Goal: Book appointment/travel/reservation

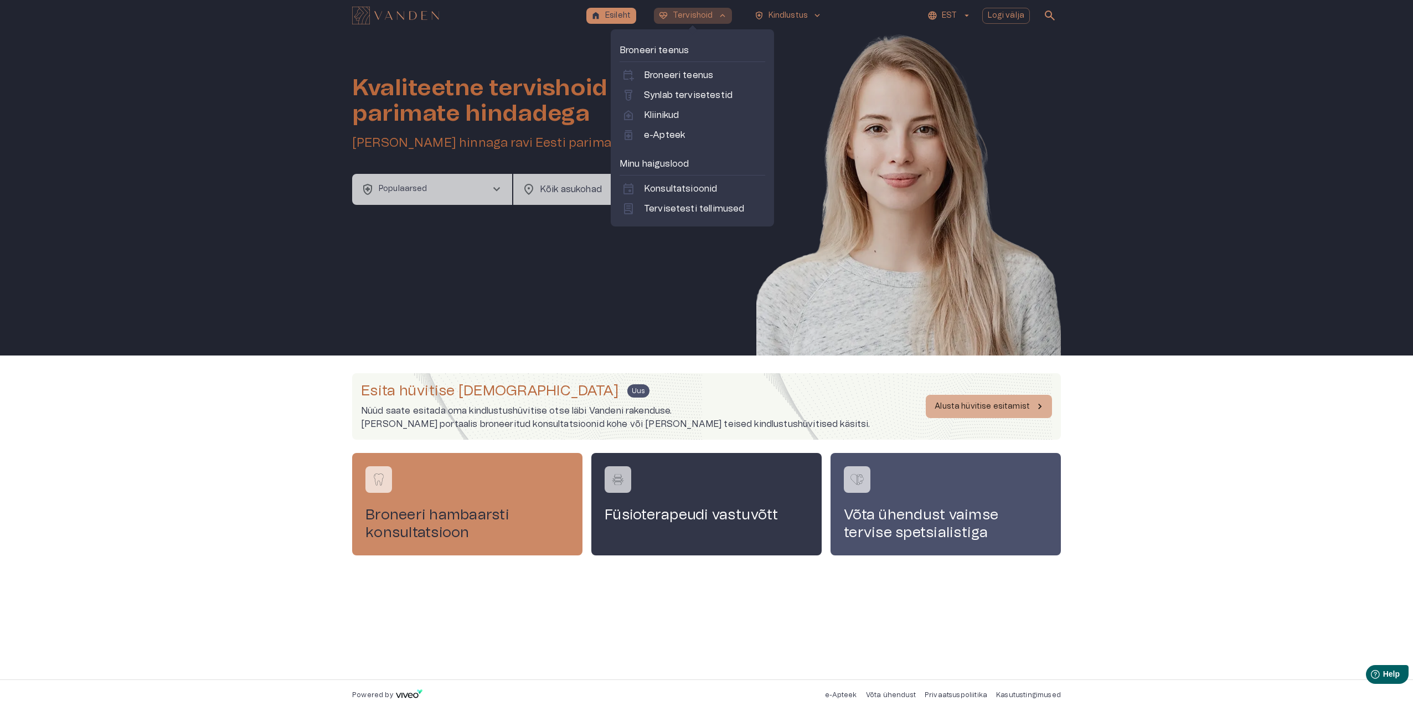
click at [684, 16] on p "Tervishoid" at bounding box center [693, 16] width 40 height 12
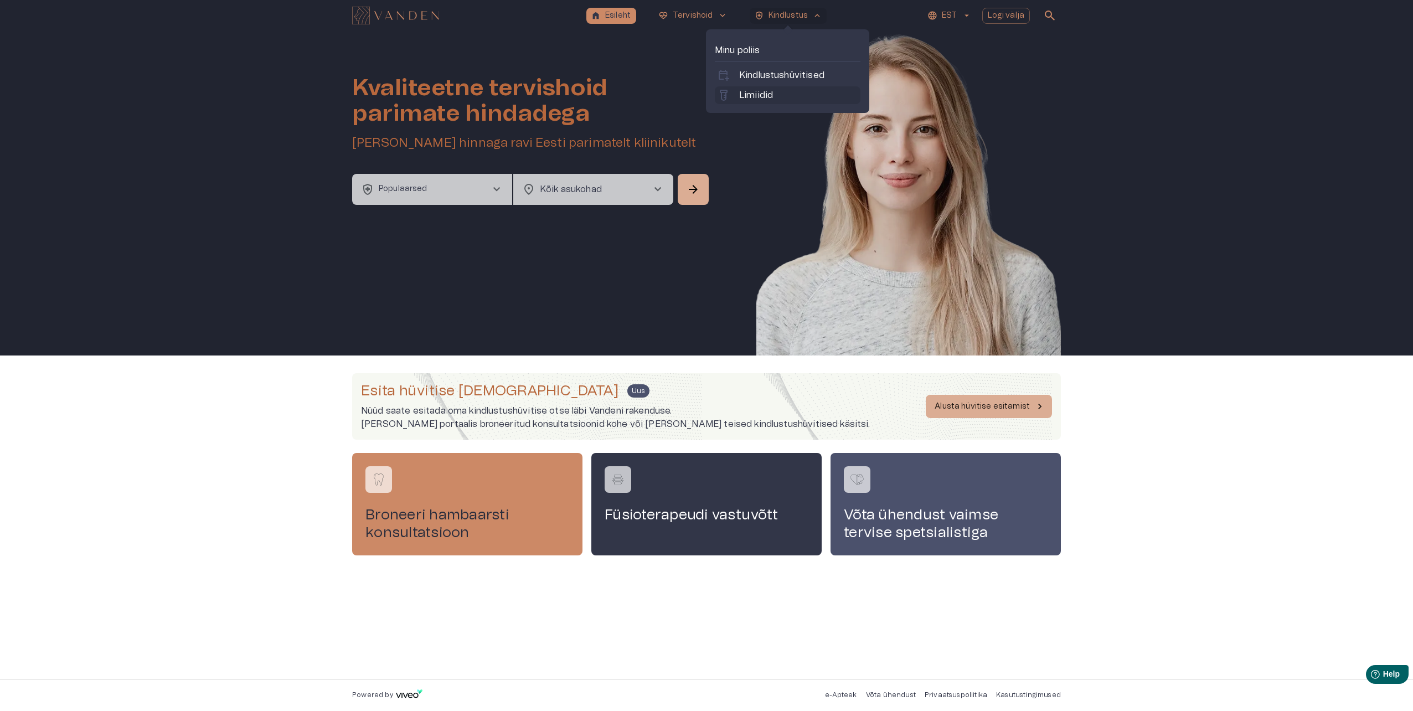
click at [758, 95] on p "Limiidid" at bounding box center [756, 95] width 34 height 13
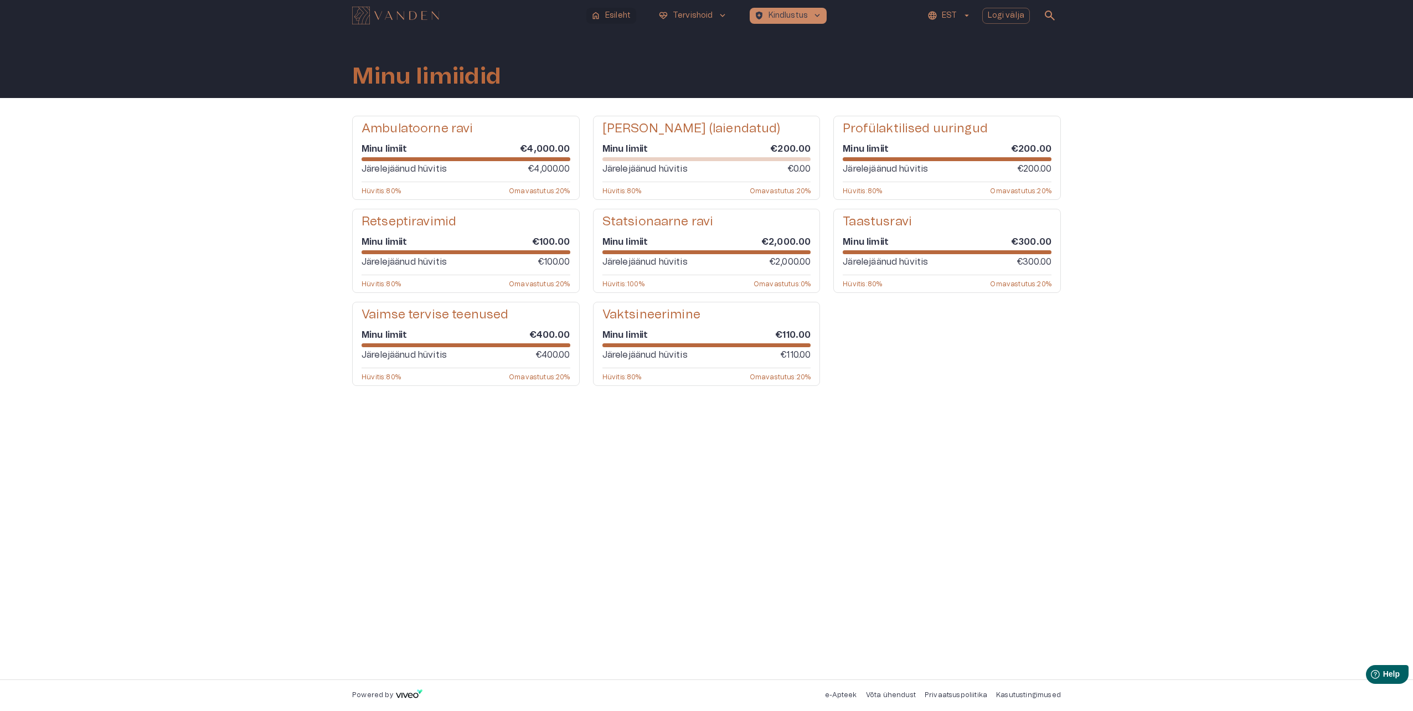
click at [629, 18] on p "Esileht" at bounding box center [617, 16] width 25 height 12
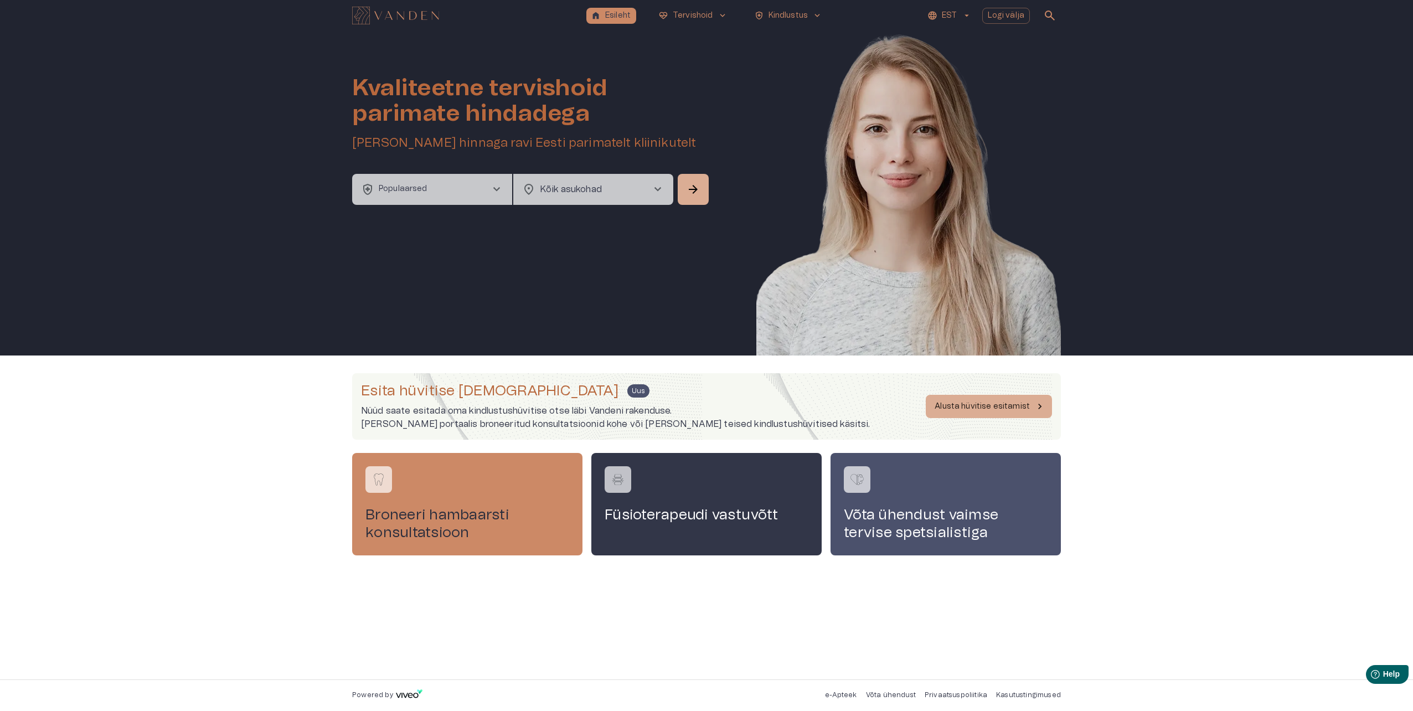
click at [471, 193] on button "health_and_safety Populaarsed chevron_right" at bounding box center [432, 189] width 160 height 31
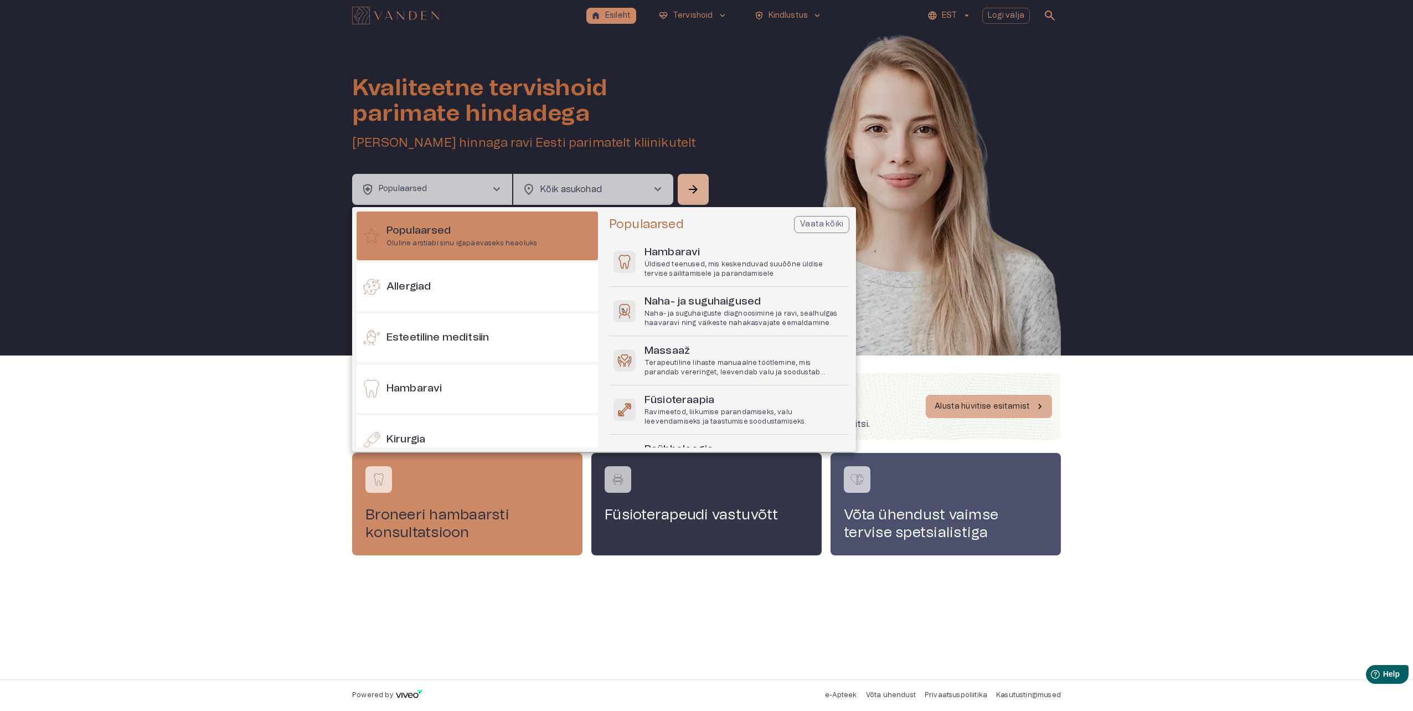
click at [484, 191] on div at bounding box center [706, 355] width 1413 height 711
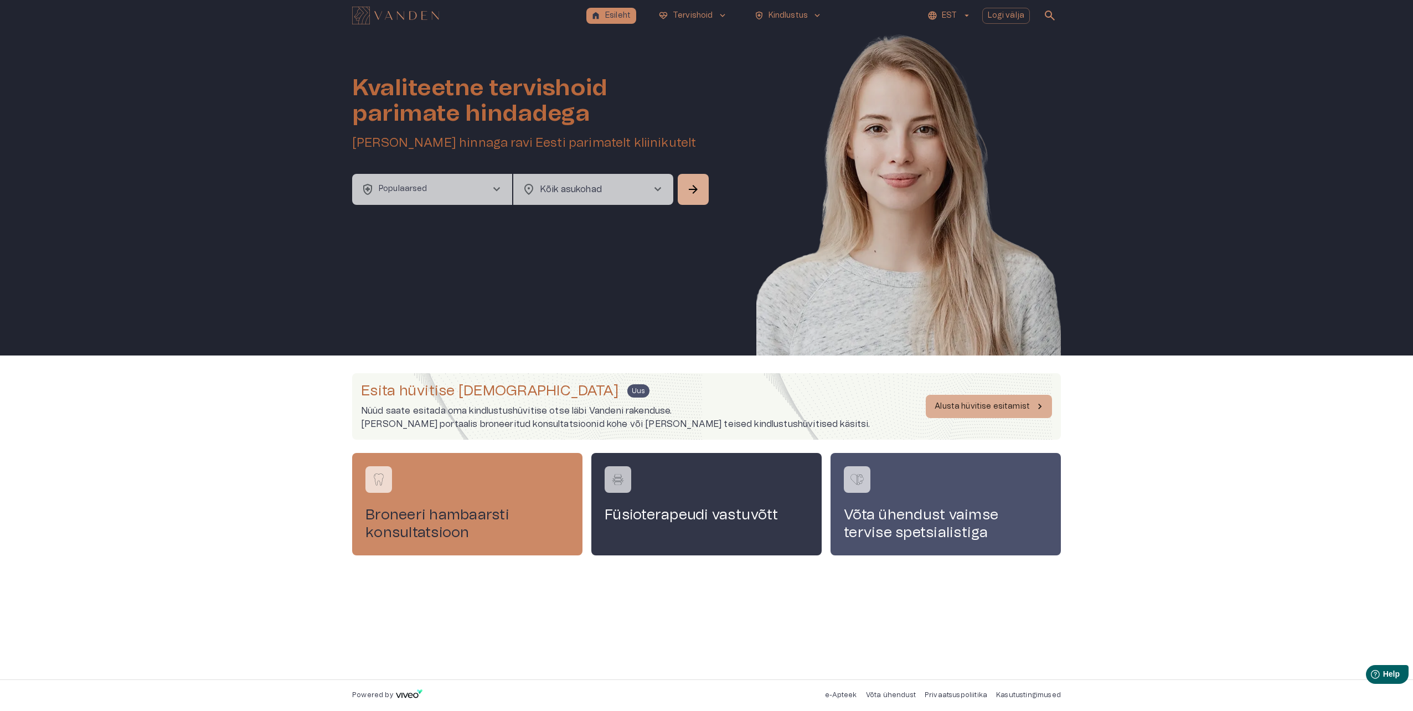
click at [498, 186] on span "chevron_right" at bounding box center [496, 189] width 13 height 13
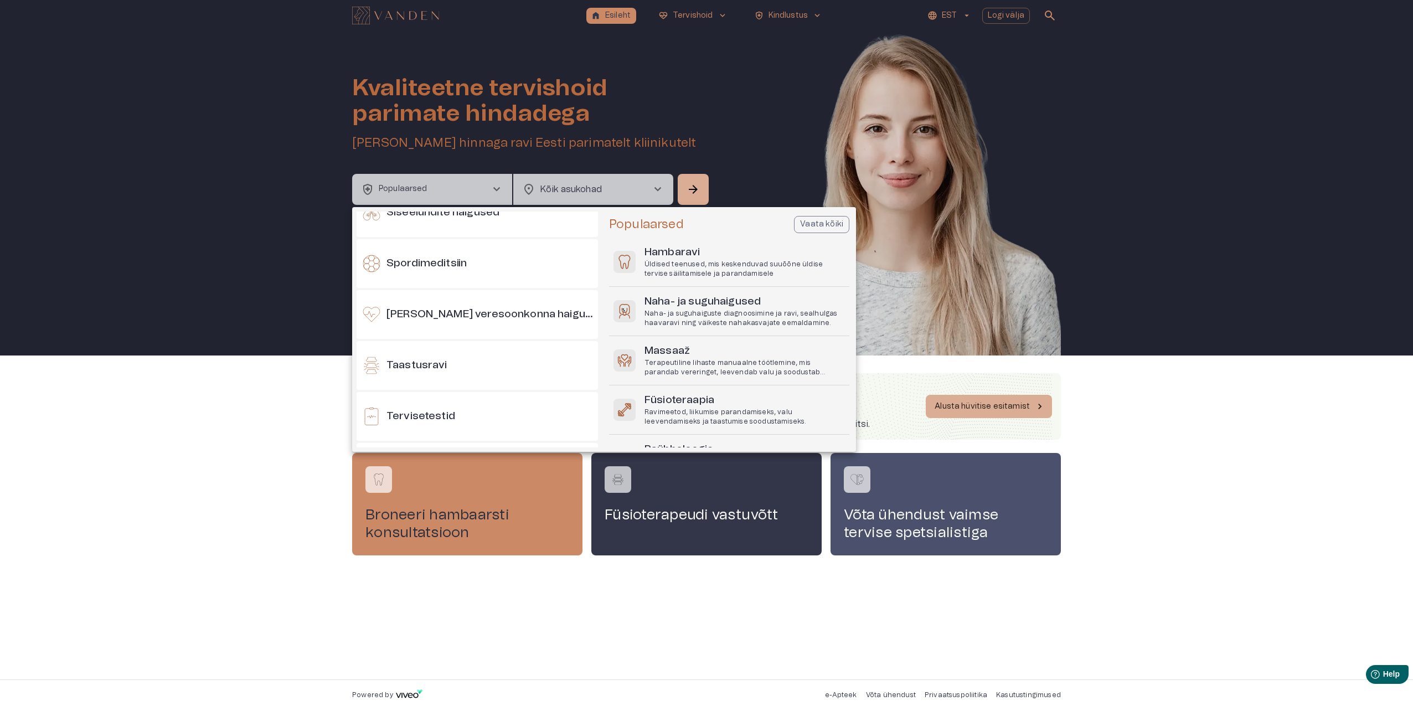
scroll to position [942, 0]
click at [498, 359] on div "Taastusravi" at bounding box center [477, 364] width 241 height 49
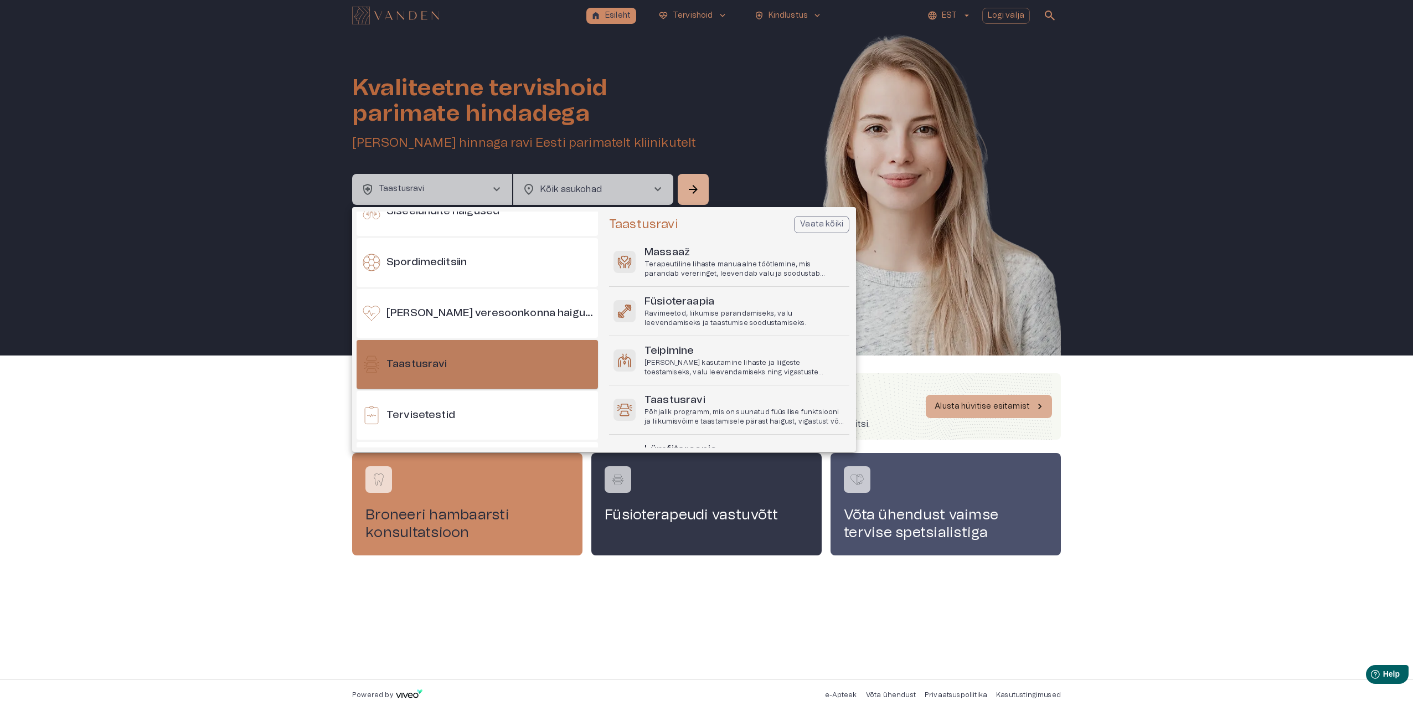
click at [434, 355] on div "Taastusravi" at bounding box center [477, 364] width 241 height 49
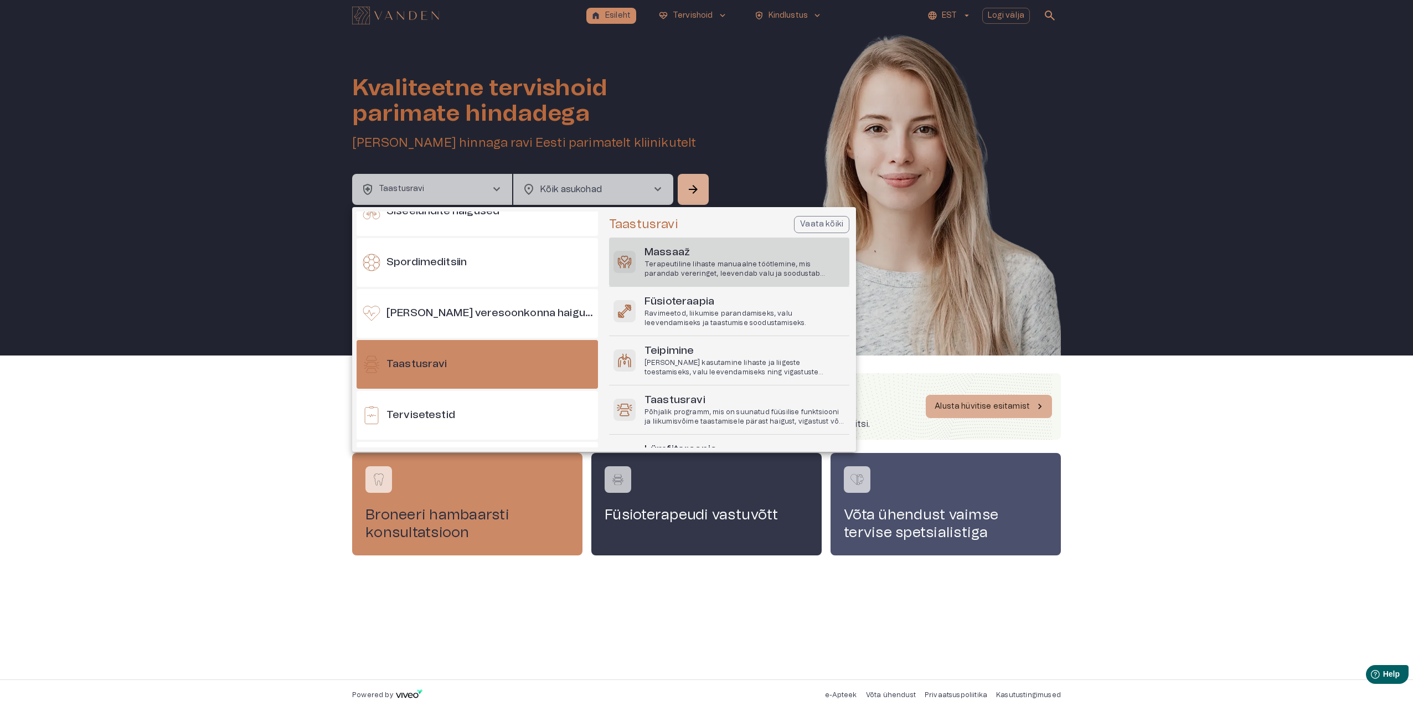
click at [754, 254] on h6 "Massaaž" at bounding box center [745, 252] width 201 height 15
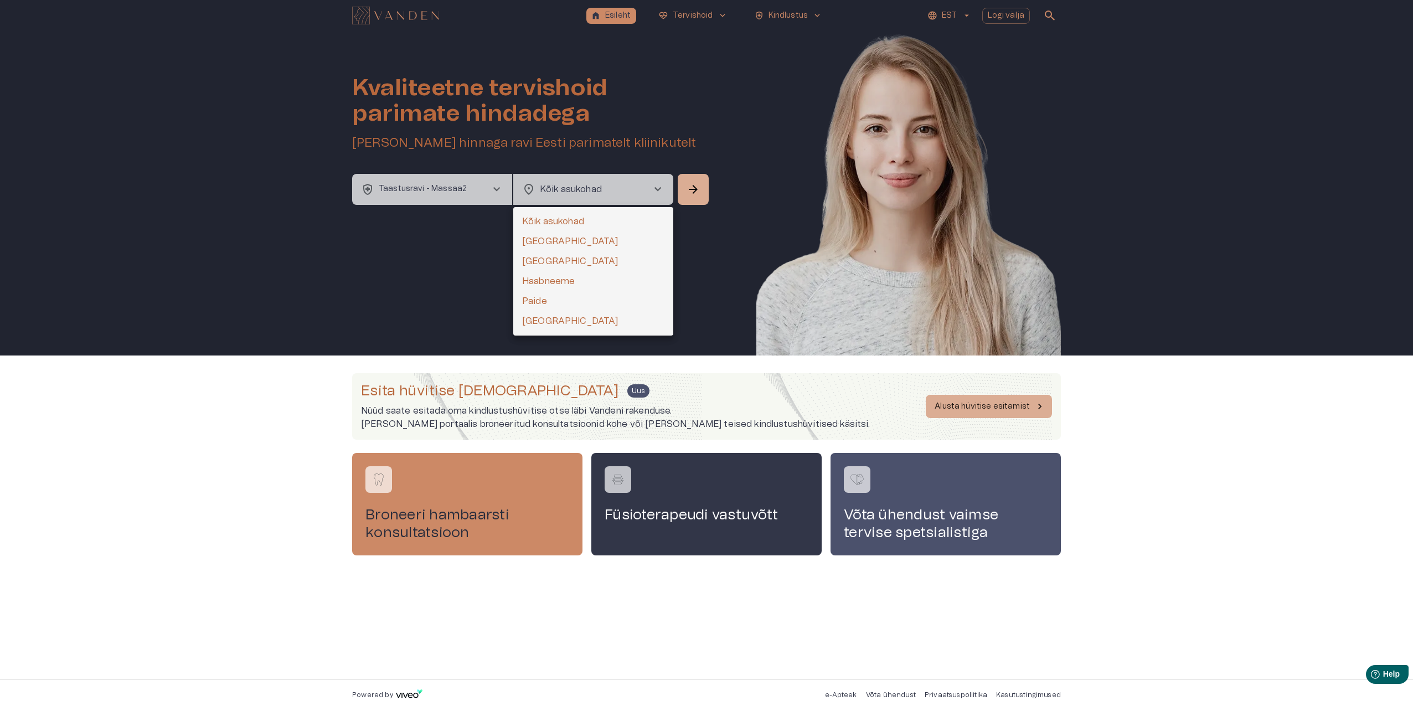
click at [646, 188] on body "home Esileht ecg_heart Tervishoid keyboard_arrow_down health_and_safety Kindlus…" at bounding box center [706, 355] width 1413 height 711
click at [574, 240] on li "[GEOGRAPHIC_DATA]" at bounding box center [593, 242] width 160 height 20
type input "**********"
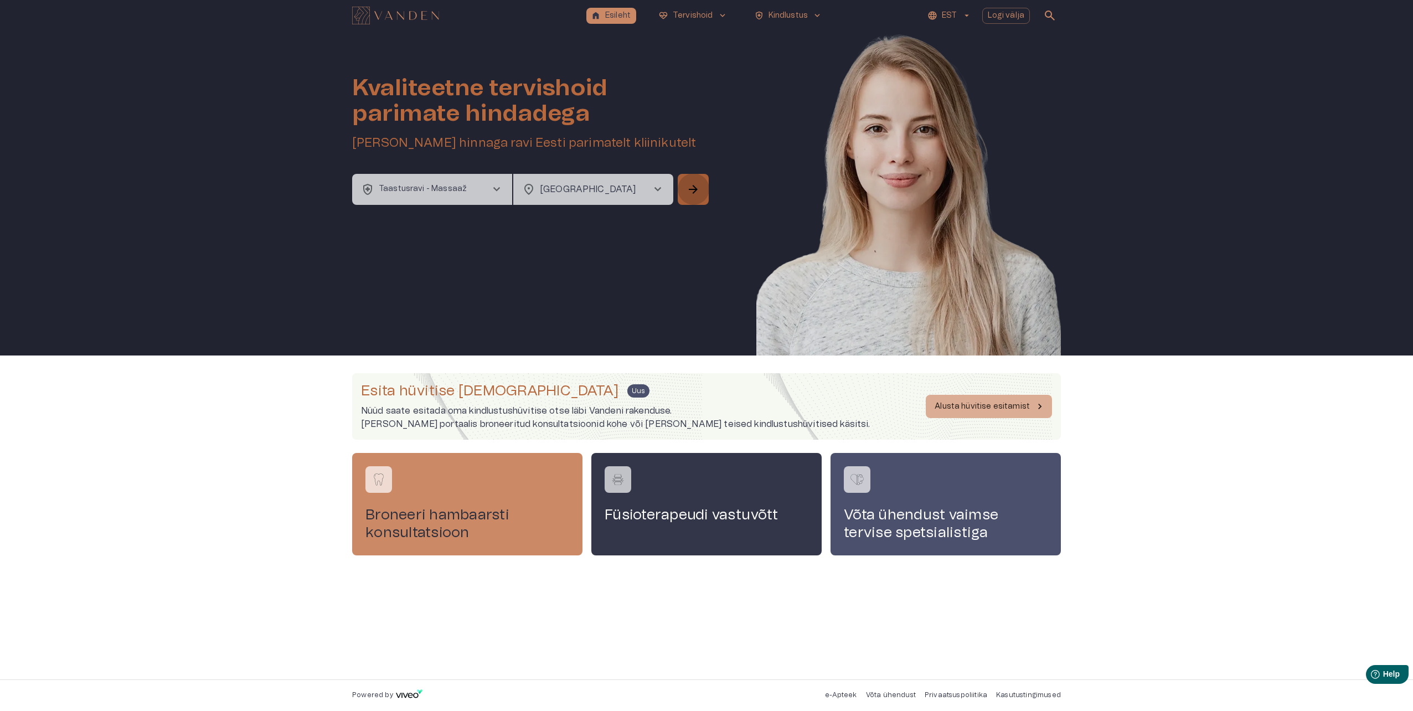
click at [699, 193] on span "arrow_forward" at bounding box center [693, 189] width 13 height 13
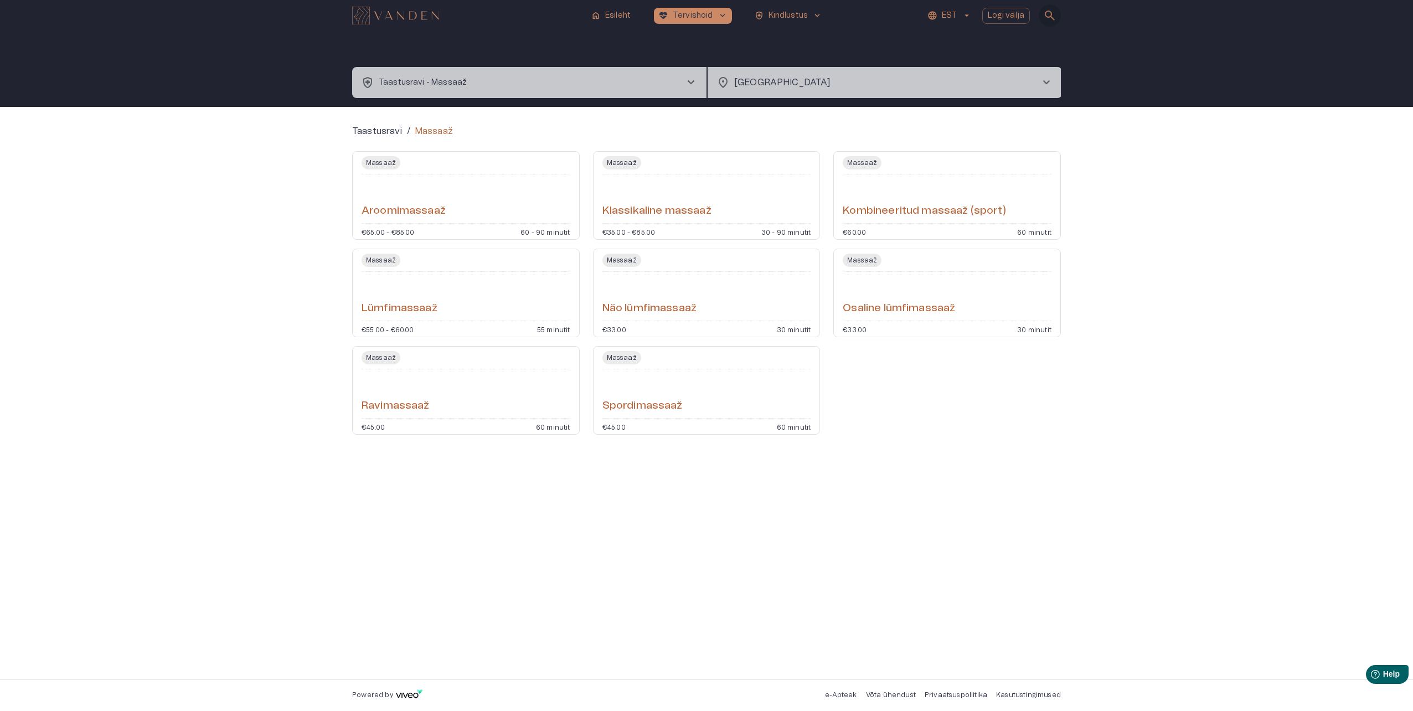
click at [1049, 13] on span "search" at bounding box center [1049, 15] width 13 height 13
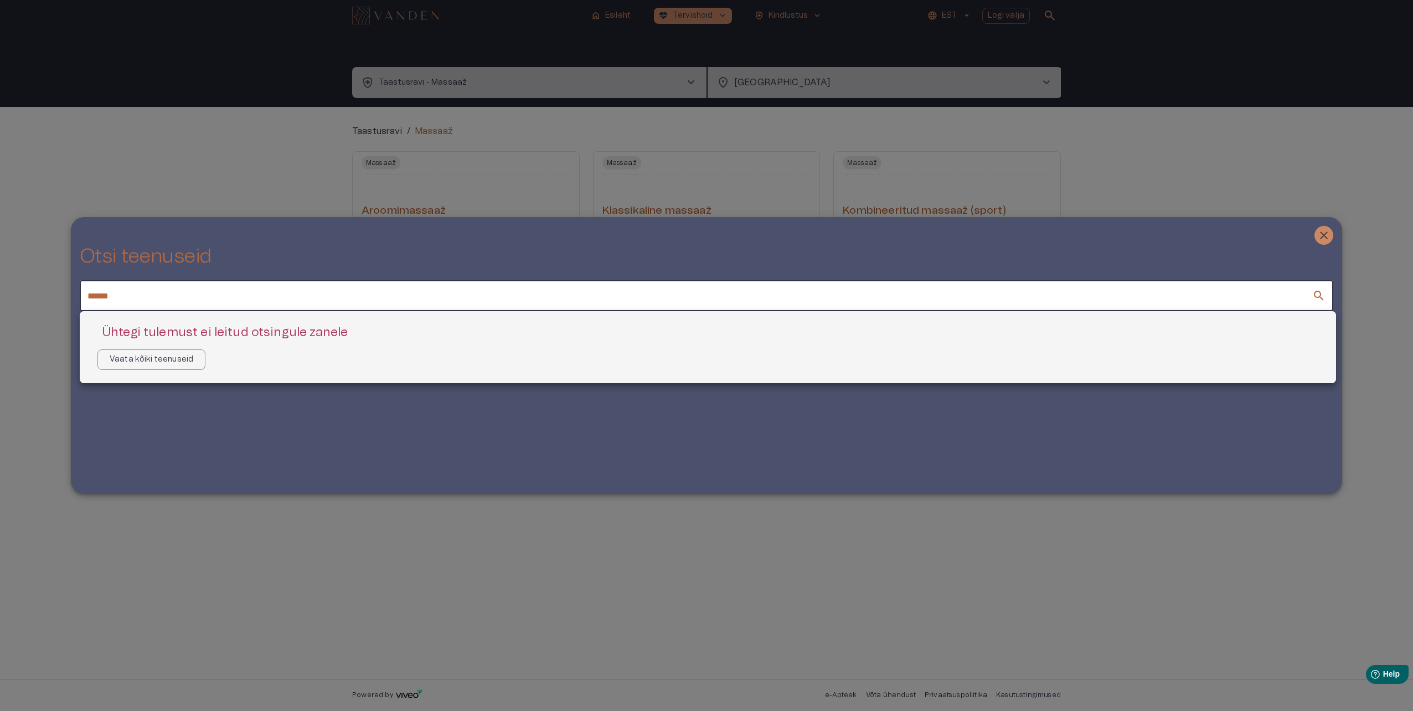
type input "******"
click at [1333, 235] on div at bounding box center [706, 355] width 1413 height 711
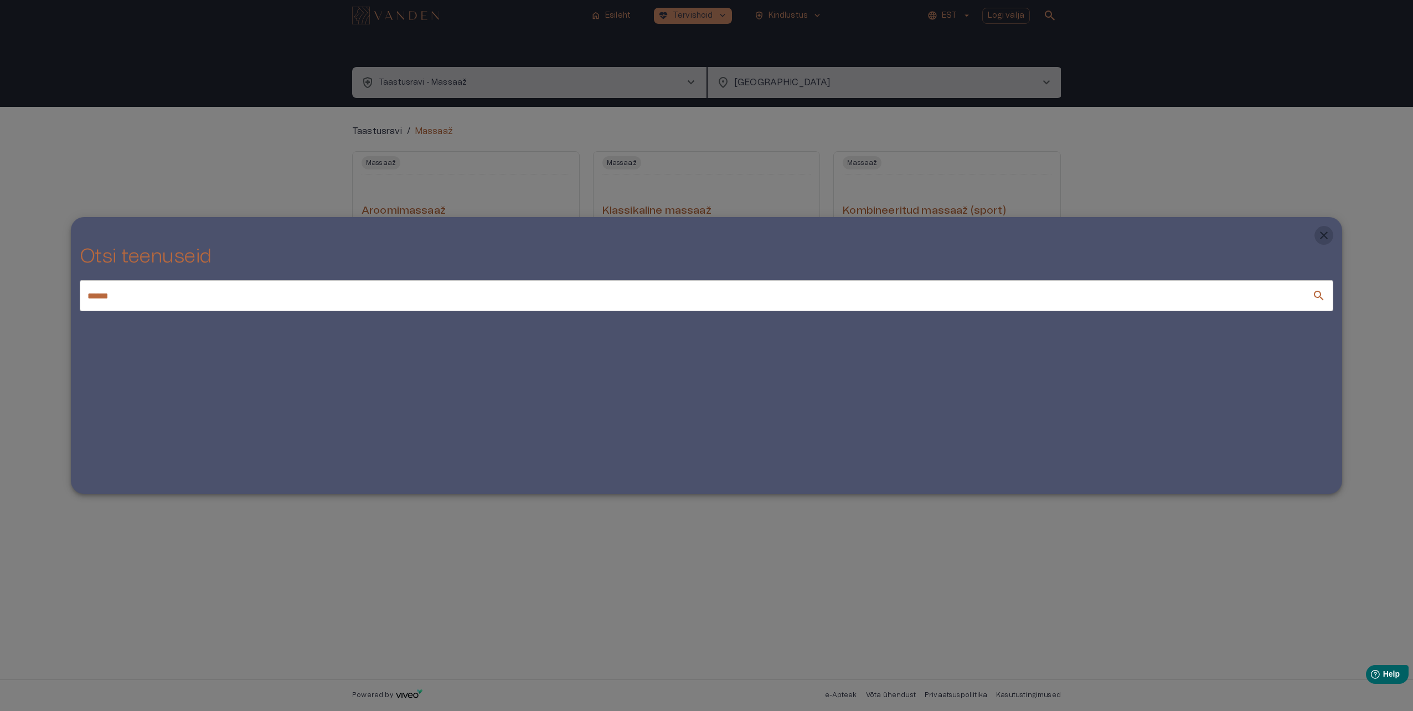
click at [1330, 235] on icon "Close" at bounding box center [1324, 235] width 13 height 13
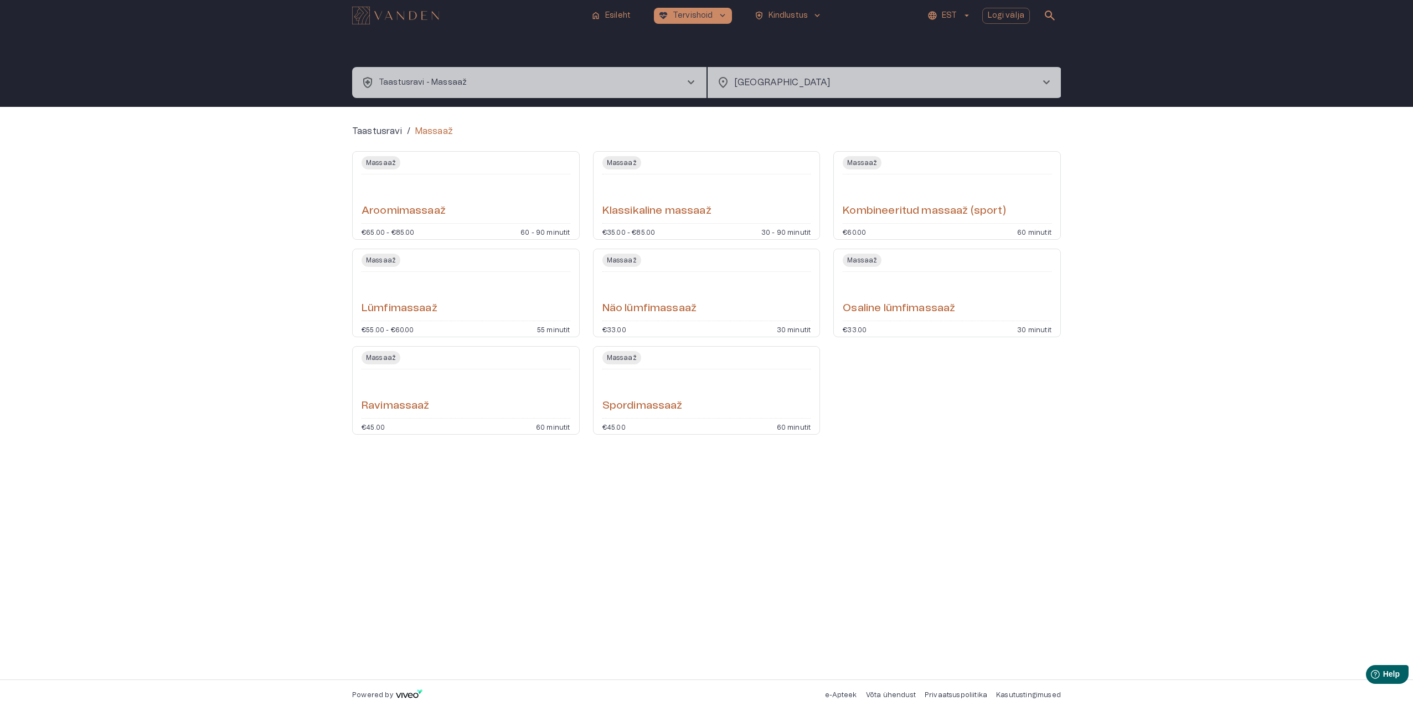
click at [34, 390] on div "Taastusravi / Massaaž Massaaž Aroomimassaaž €65.00 - €85.00 60 - 90 minutit Mas…" at bounding box center [706, 393] width 1413 height 573
